Goal: Task Accomplishment & Management: Manage account settings

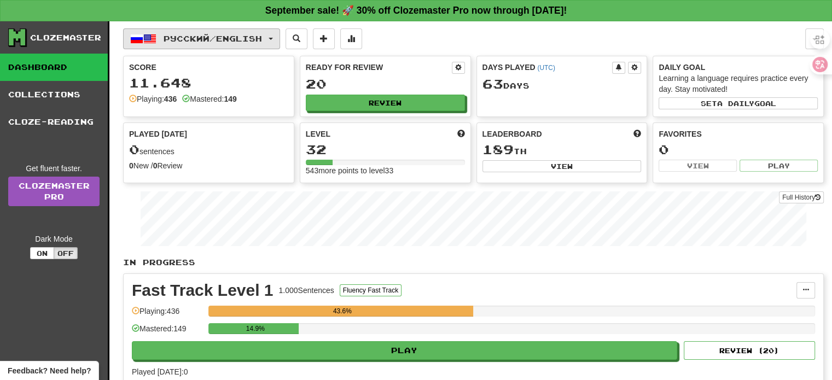
click at [262, 40] on span "Русский / English" at bounding box center [212, 38] width 98 height 9
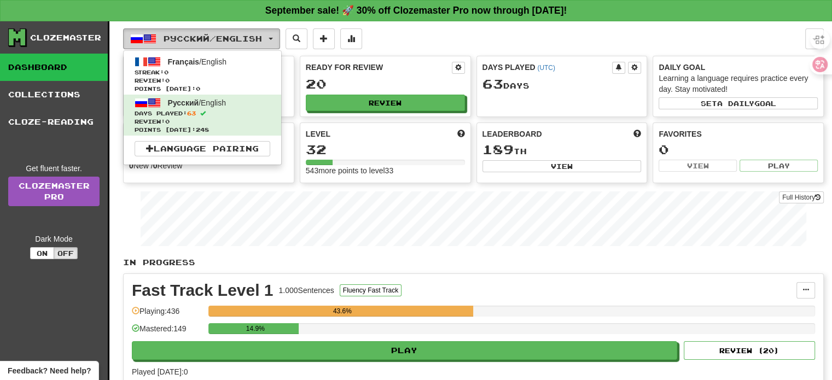
click at [262, 40] on span "Русский / English" at bounding box center [212, 38] width 98 height 9
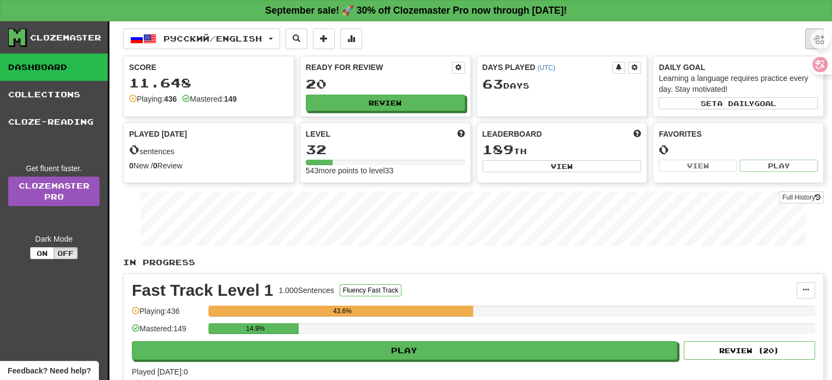
click at [808, 37] on button "button" at bounding box center [814, 38] width 19 height 21
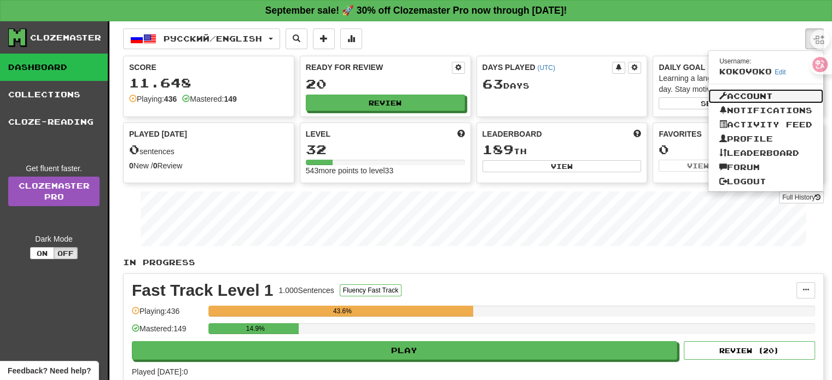
click at [759, 94] on link "Account" at bounding box center [765, 96] width 115 height 14
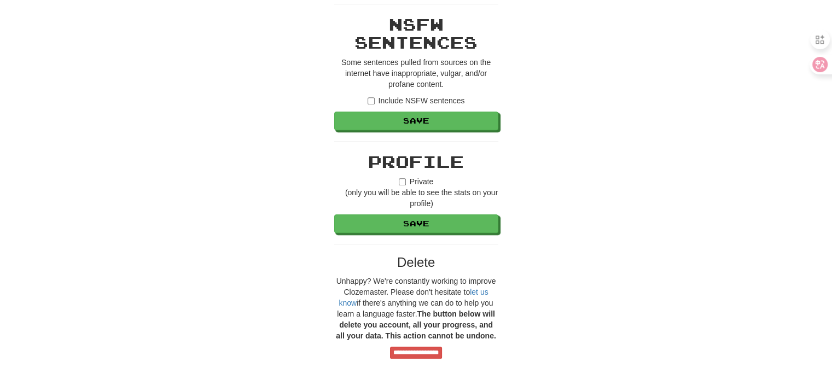
scroll to position [1039, 0]
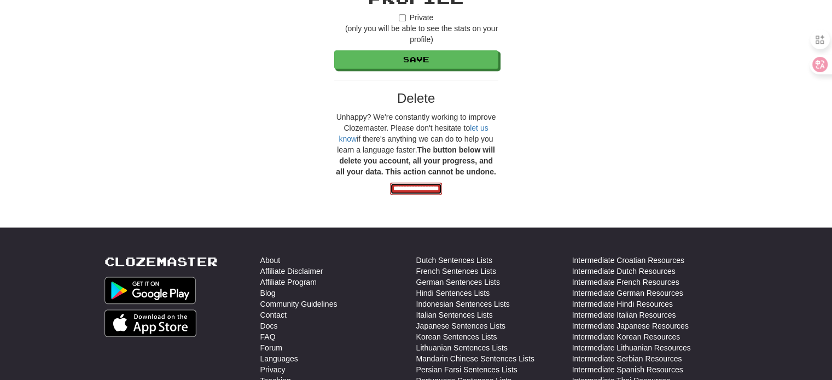
click at [405, 185] on input "**********" at bounding box center [416, 189] width 52 height 12
